Goal: Find specific page/section

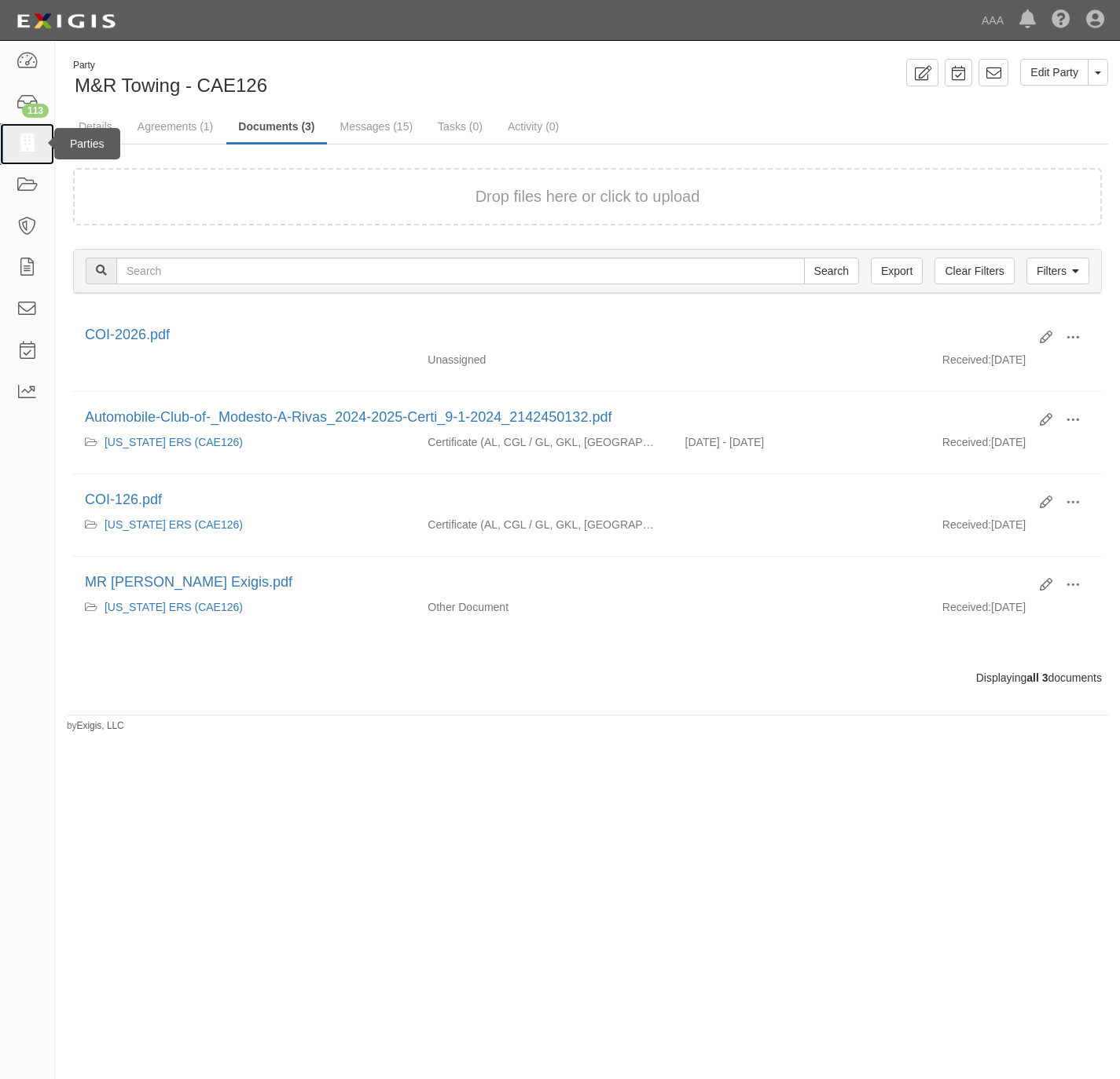
click at [19, 139] on icon at bounding box center [27, 144] width 22 height 18
